Goal: Communication & Community: Ask a question

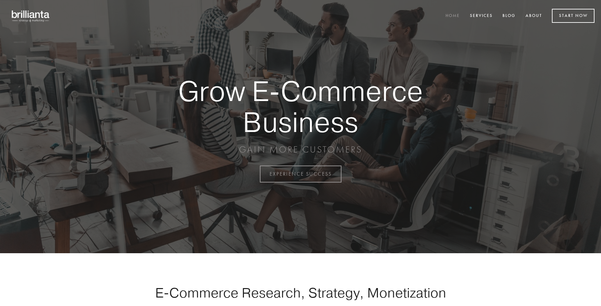
scroll to position [1706, 0]
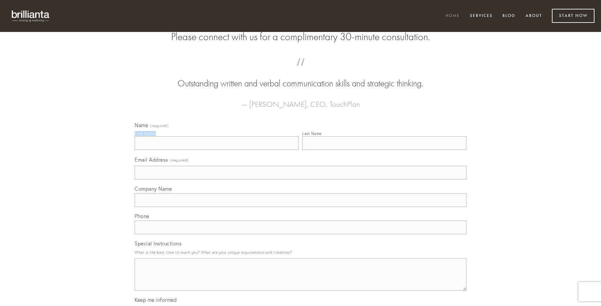
type input "[PERSON_NAME]"
click at [384, 150] on input "Last Name" at bounding box center [384, 143] width 164 height 14
type input "[PERSON_NAME]"
click at [301, 179] on input "Email Address (required)" at bounding box center [301, 173] width 332 height 14
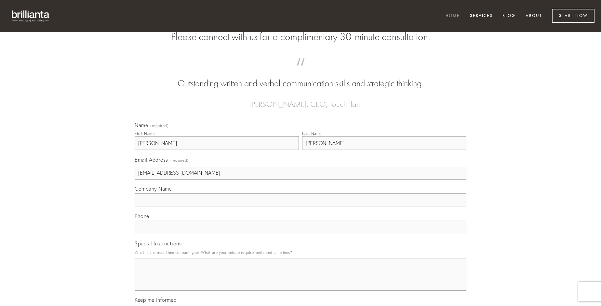
type input "[EMAIL_ADDRESS][DOMAIN_NAME]"
click at [301, 207] on input "Company Name" at bounding box center [301, 200] width 332 height 14
type input "solus"
click at [301, 234] on input "text" at bounding box center [301, 227] width 332 height 14
click at [301, 280] on textarea "Special Instructions" at bounding box center [301, 274] width 332 height 33
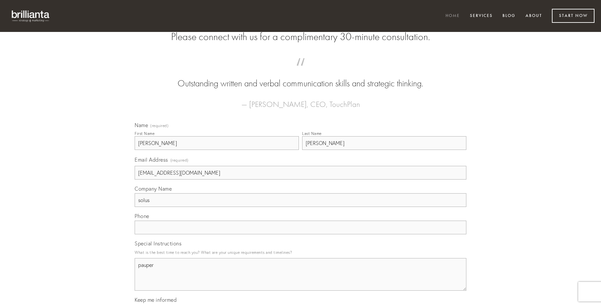
type textarea "pauper"
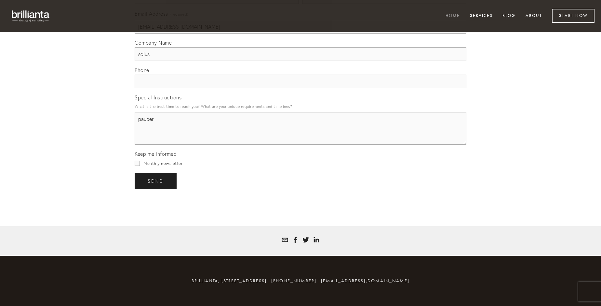
click at [156, 181] on span "send" at bounding box center [156, 181] width 16 height 6
